Goal: Information Seeking & Learning: Learn about a topic

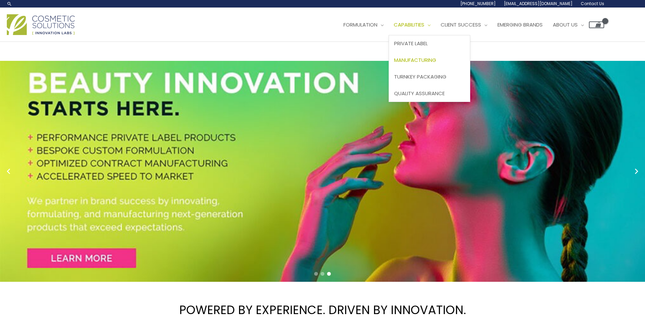
click at [428, 58] on span "Manufacturing" at bounding box center [415, 59] width 42 height 7
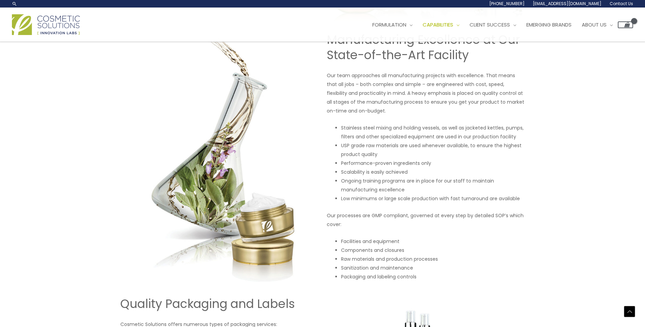
scroll to position [445, 0]
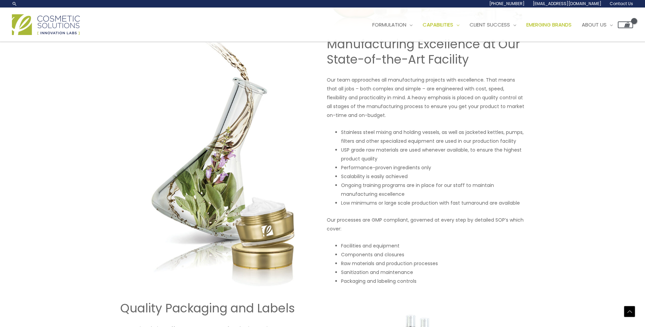
click at [566, 24] on span "Emerging Brands" at bounding box center [548, 24] width 45 height 7
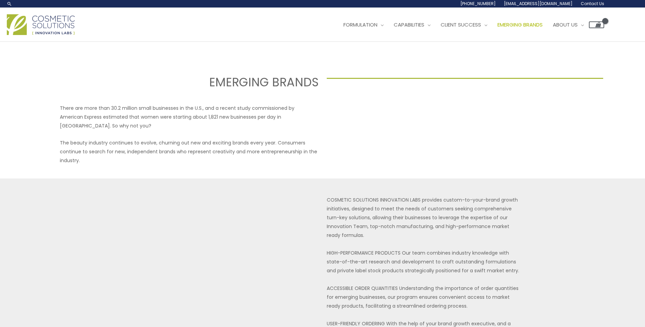
select select
click at [428, 41] on span "Private Label" at bounding box center [411, 43] width 34 height 7
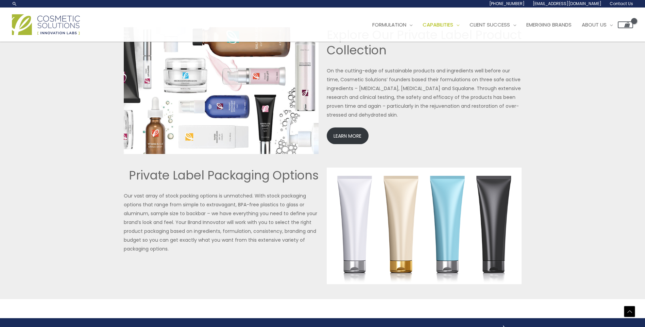
scroll to position [1381, 0]
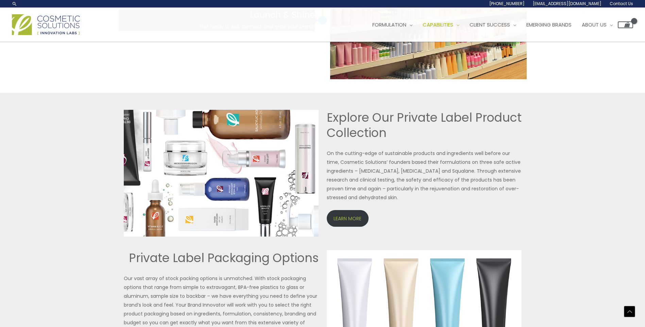
click at [357, 216] on link "LEARN MORE" at bounding box center [348, 218] width 42 height 17
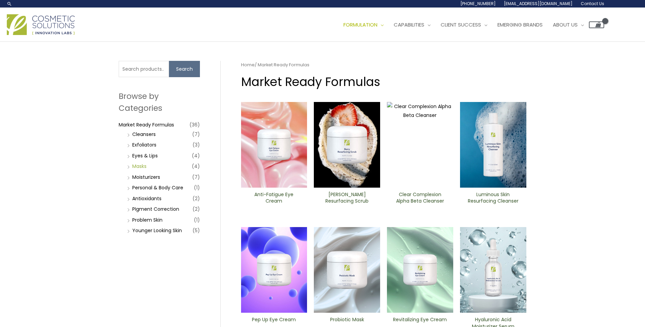
click at [136, 165] on link "Masks" at bounding box center [139, 166] width 14 height 7
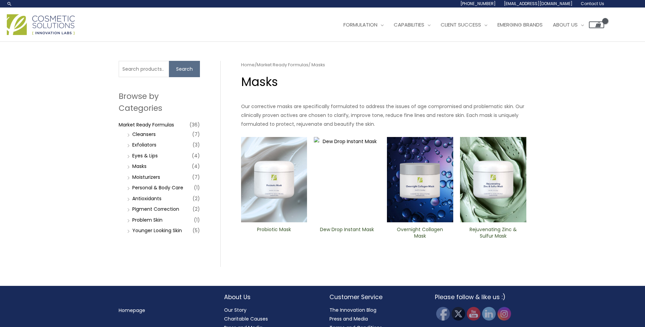
click at [128, 231] on li "Younger Looking Skin (5)" at bounding box center [162, 231] width 74 height 10
click at [139, 229] on link "Younger Looking Skin" at bounding box center [157, 230] width 50 height 7
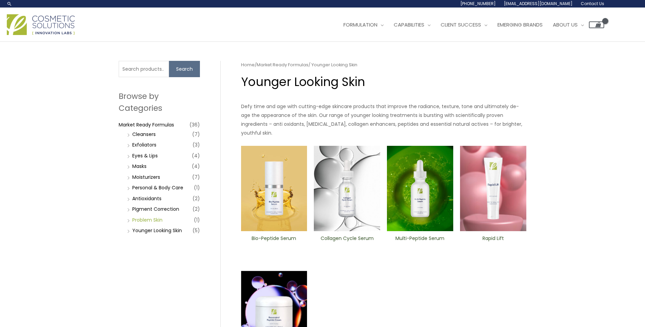
click at [140, 220] on link "Problem Skin" at bounding box center [147, 220] width 30 height 7
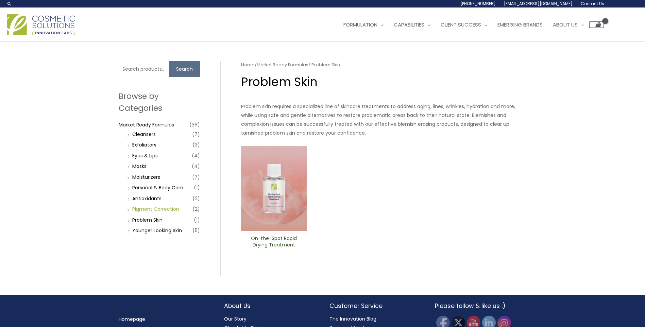
click at [142, 208] on link "PIgment Correction" at bounding box center [155, 209] width 47 height 7
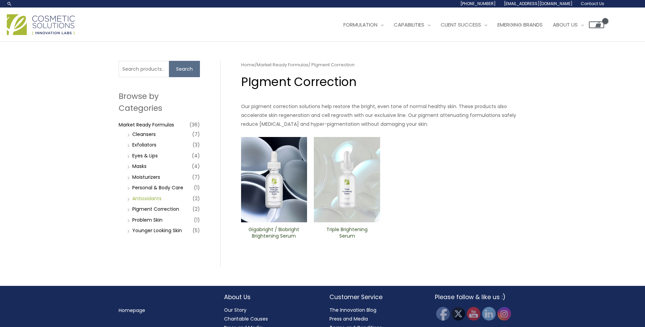
click at [142, 197] on link "Antioxidants" at bounding box center [146, 198] width 29 height 7
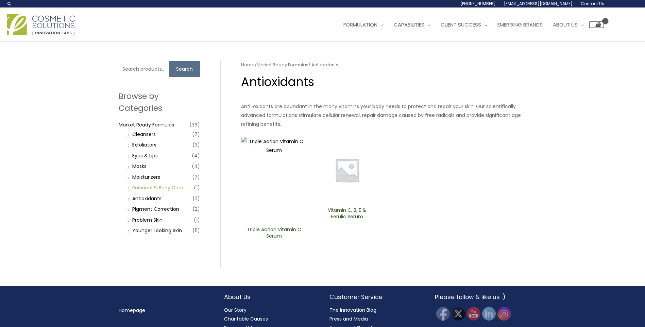
click at [150, 187] on link "Personal & Body Care" at bounding box center [157, 187] width 51 height 7
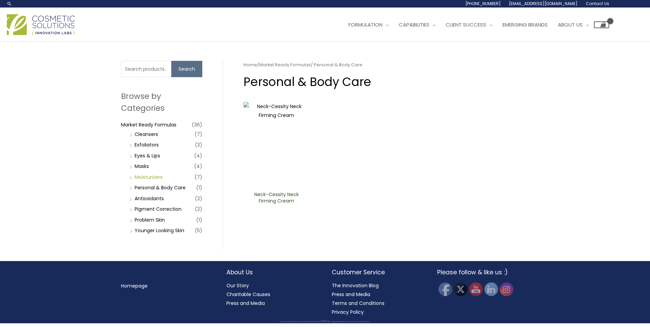
click at [150, 177] on link "Moisturizers" at bounding box center [149, 177] width 28 height 7
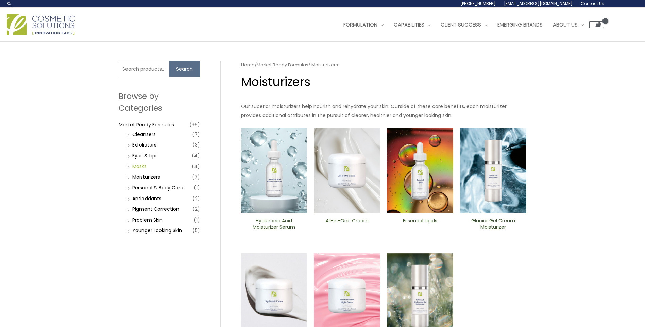
click at [139, 167] on link "Masks" at bounding box center [139, 166] width 14 height 7
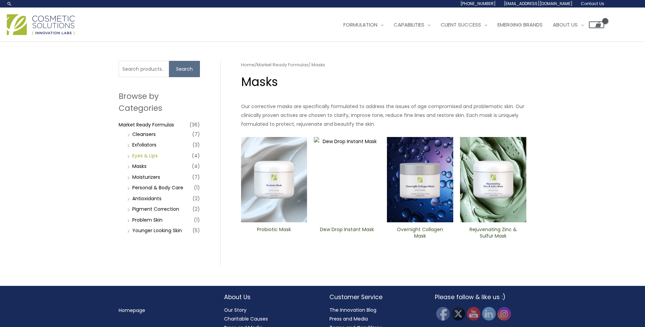
click at [139, 156] on link "Eyes & Lips" at bounding box center [144, 155] width 25 height 7
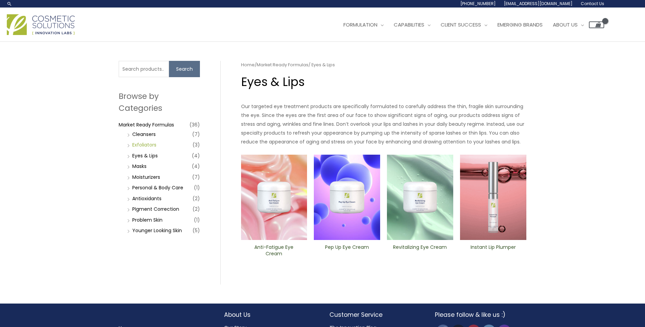
click at [139, 147] on link "Exfoliators" at bounding box center [144, 144] width 24 height 7
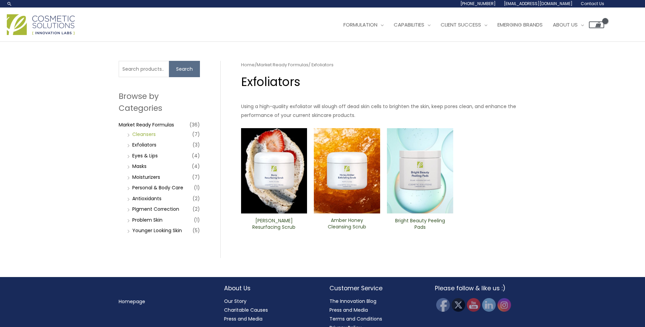
click at [141, 135] on link "Cleansers" at bounding box center [143, 134] width 23 height 7
